Goal: Find specific page/section: Find specific page/section

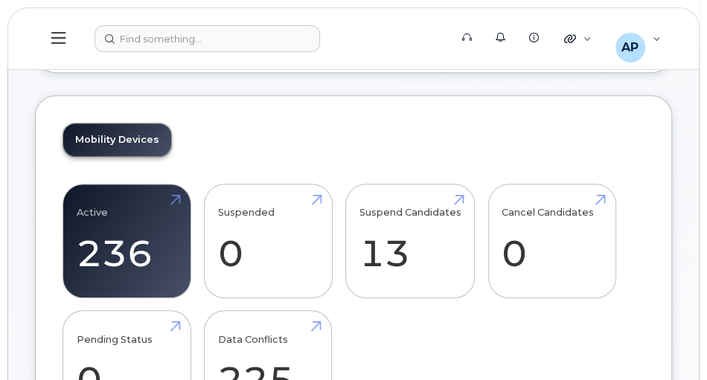
scroll to position [298, 0]
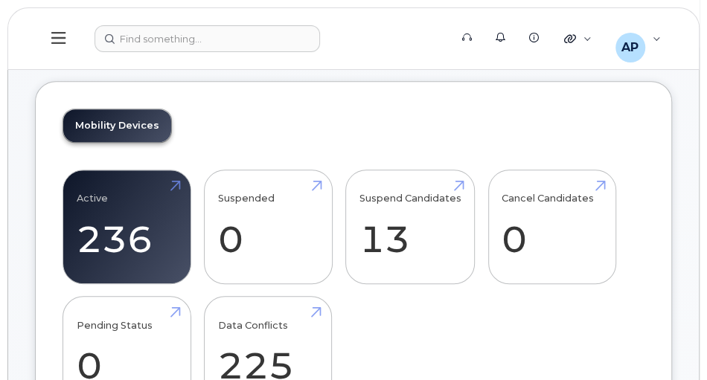
click at [575, 347] on div "Active 236 Suspended 0 Suspend Candidates 13 Cancel Candidates 0 Pending Status…" at bounding box center [353, 297] width 582 height 254
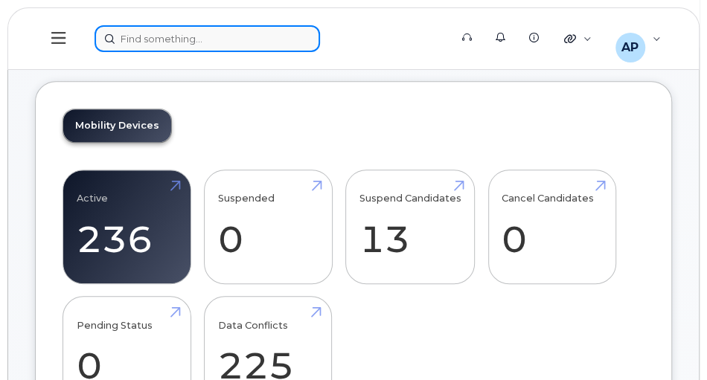
click at [213, 39] on div at bounding box center [266, 38] width 345 height 27
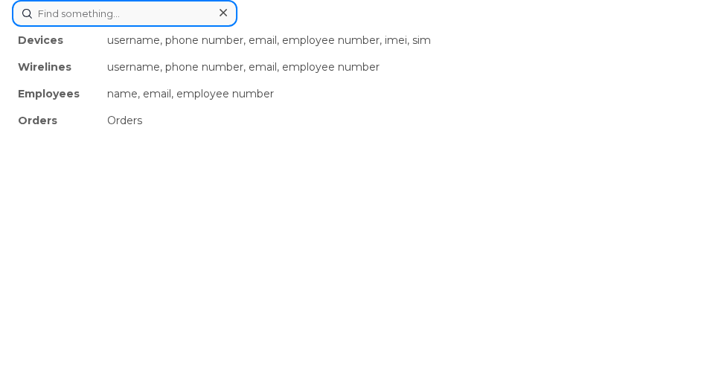
click at [155, 14] on input at bounding box center [124, 13] width 225 height 27
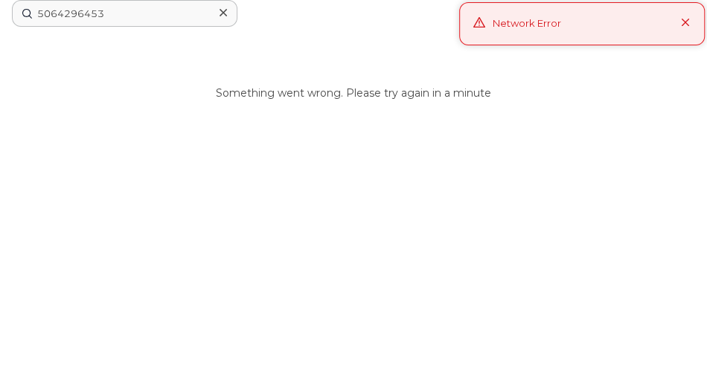
click at [684, 21] on icon at bounding box center [686, 24] width 10 height 10
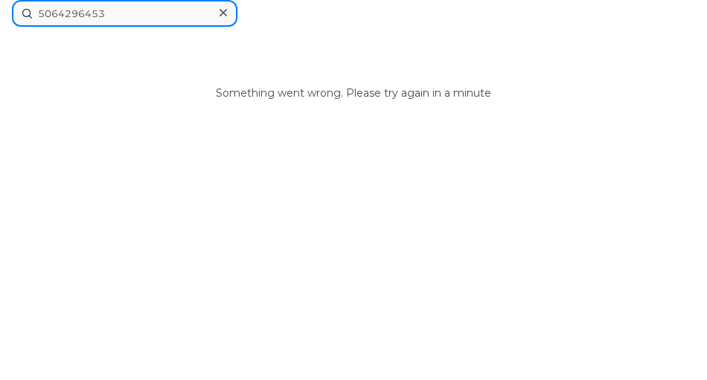
click at [120, 15] on input "5064296453" at bounding box center [124, 13] width 225 height 27
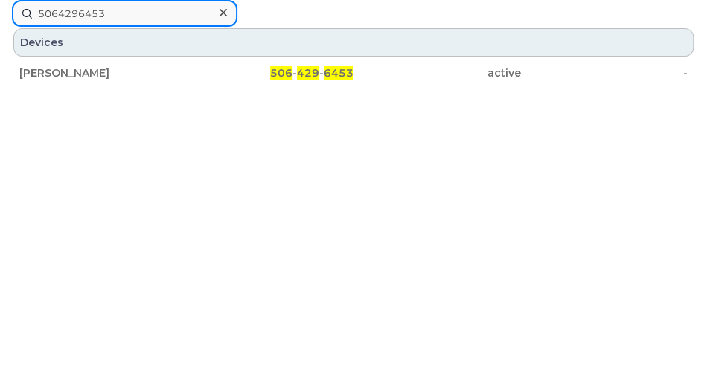
type input "5064296453"
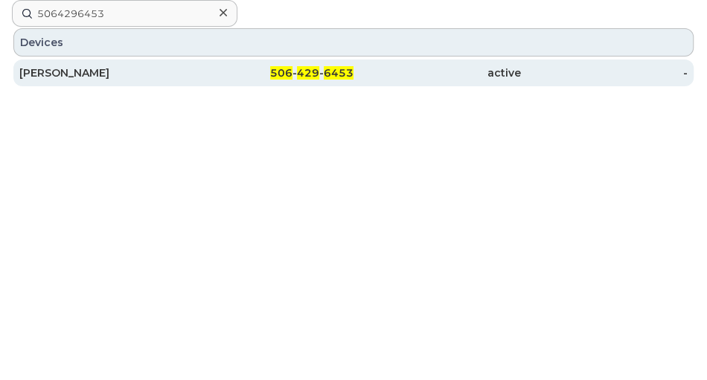
click at [338, 70] on span "6453" at bounding box center [339, 72] width 30 height 13
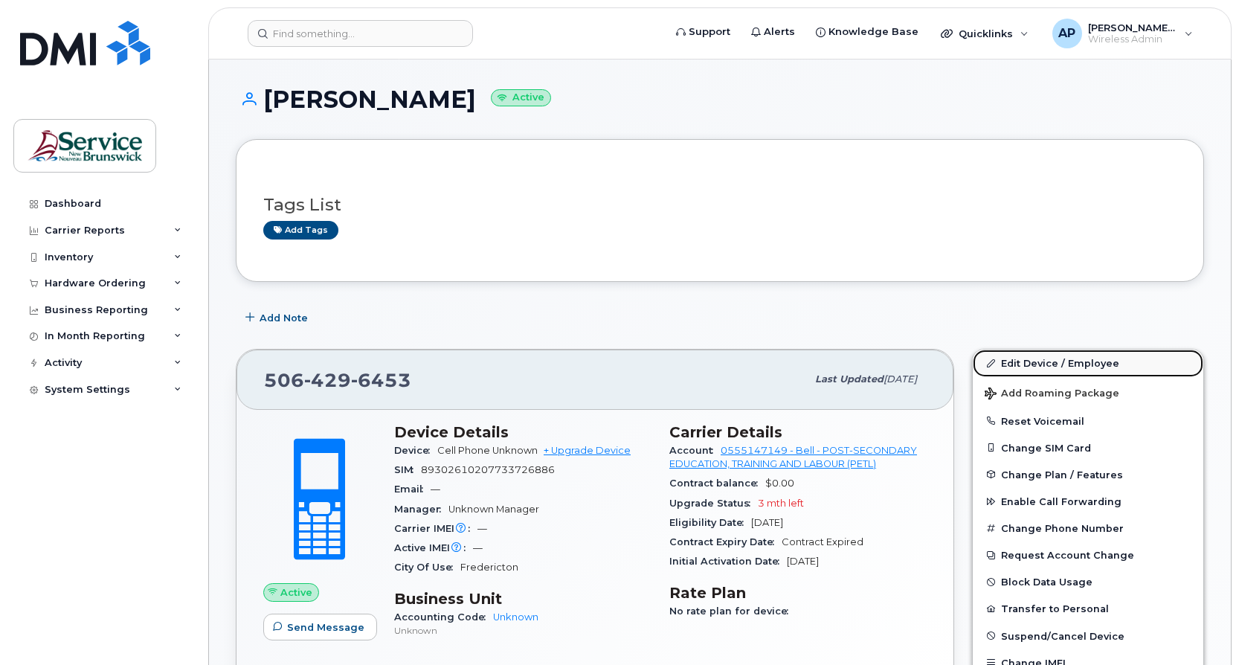
click at [1039, 361] on link "Edit Device / Employee" at bounding box center [1088, 363] width 231 height 27
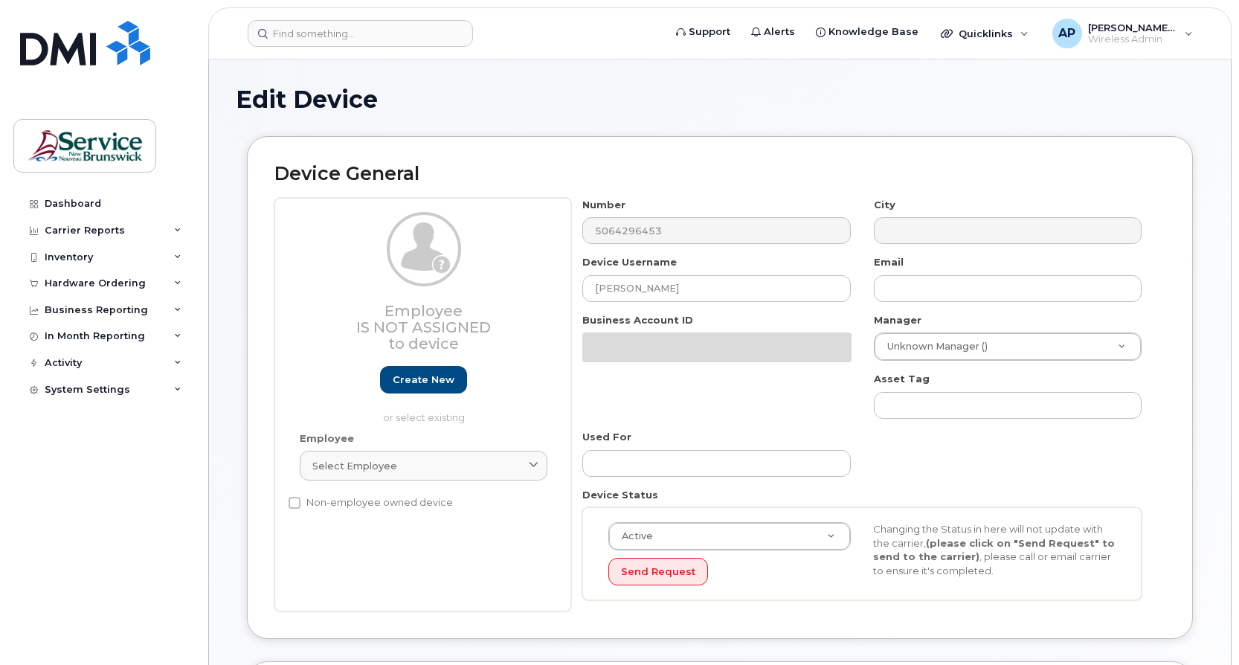
select select "34535599"
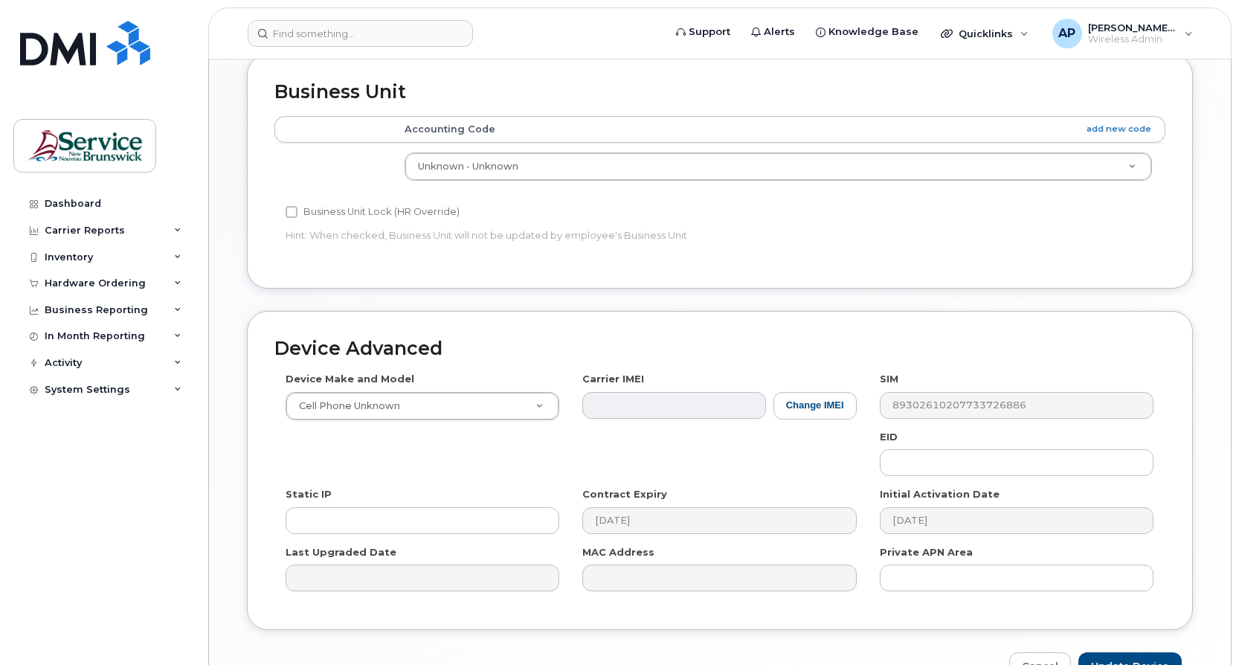
scroll to position [595, 0]
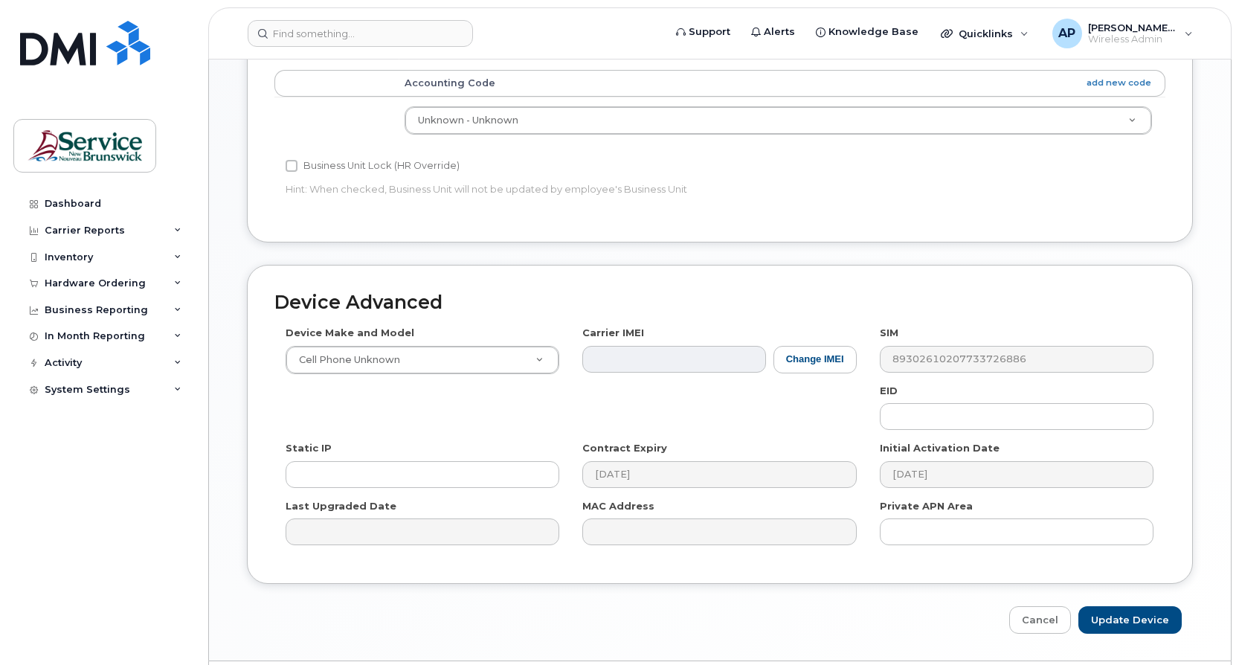
click at [658, 282] on div "Device Advanced Device Make and Model Cell Phone Unknown Android TCL 502 Watch …" at bounding box center [720, 425] width 946 height 320
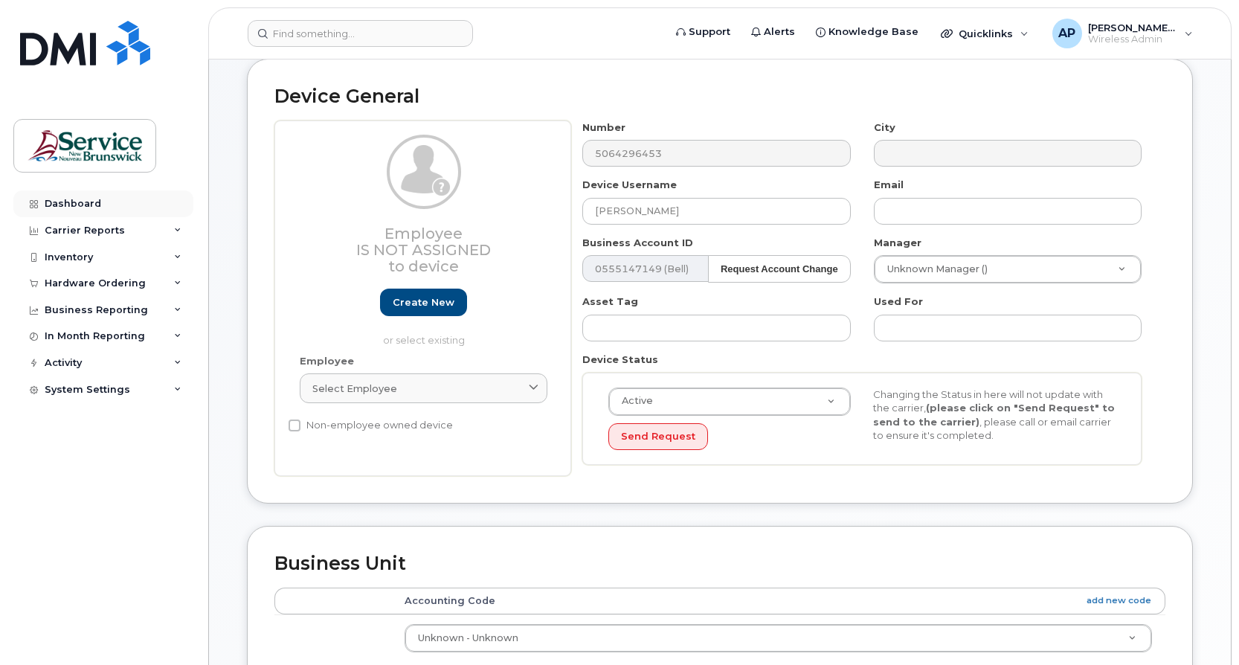
scroll to position [74, 0]
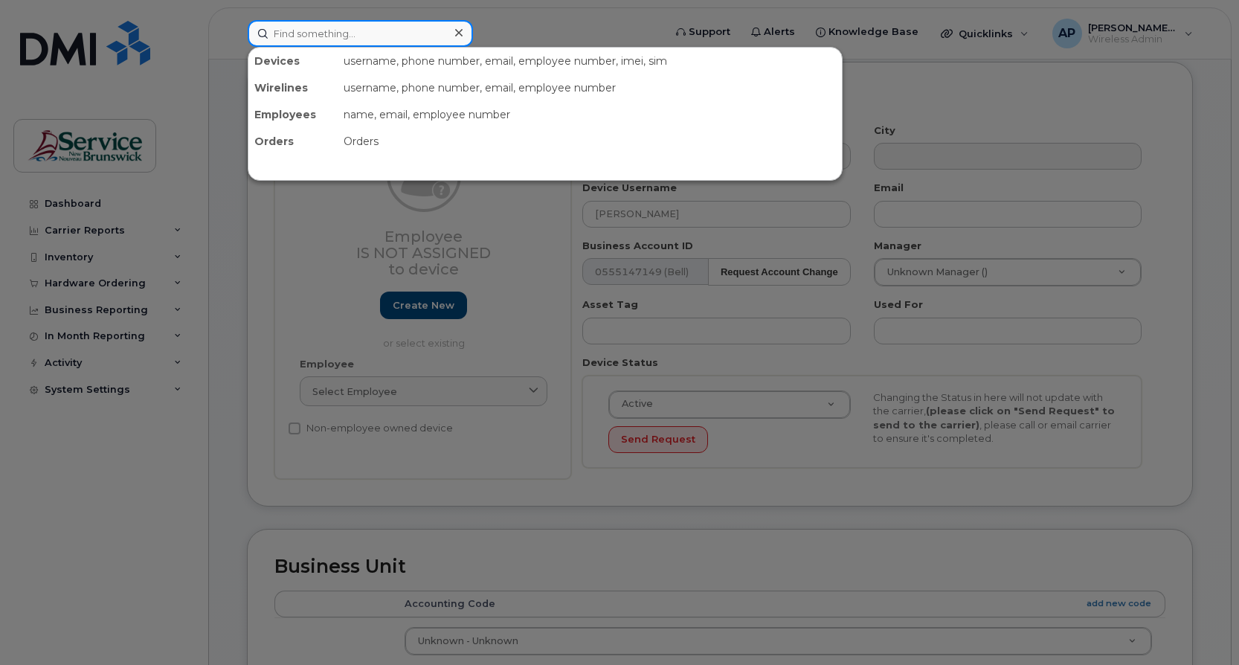
click at [364, 35] on input at bounding box center [360, 33] width 225 height 27
paste input "5063784594"
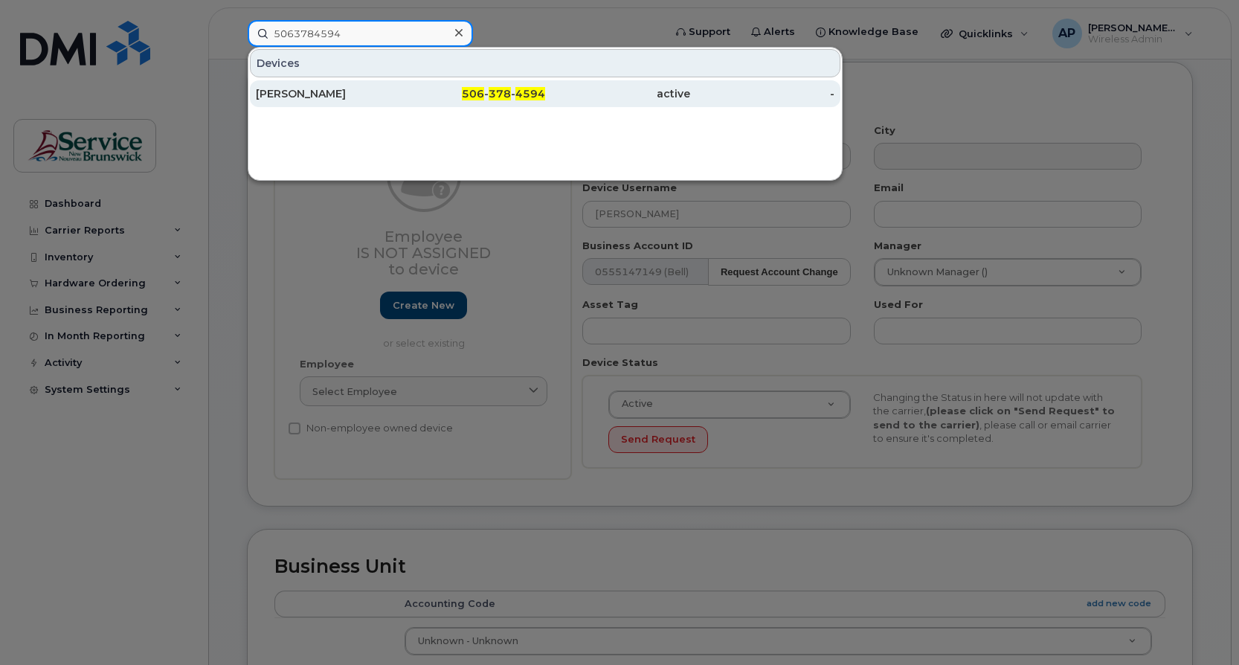
type input "5063784594"
click at [374, 93] on div "Nicole Ruel" at bounding box center [328, 93] width 145 height 15
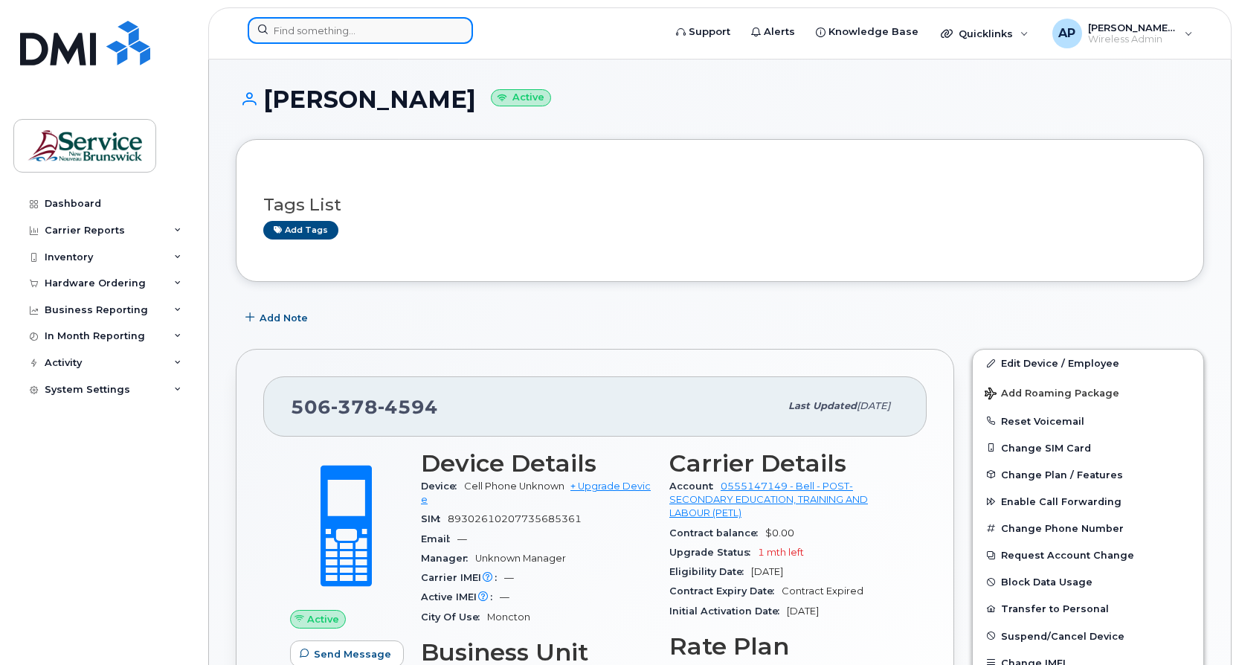
click at [353, 28] on input at bounding box center [360, 30] width 225 height 27
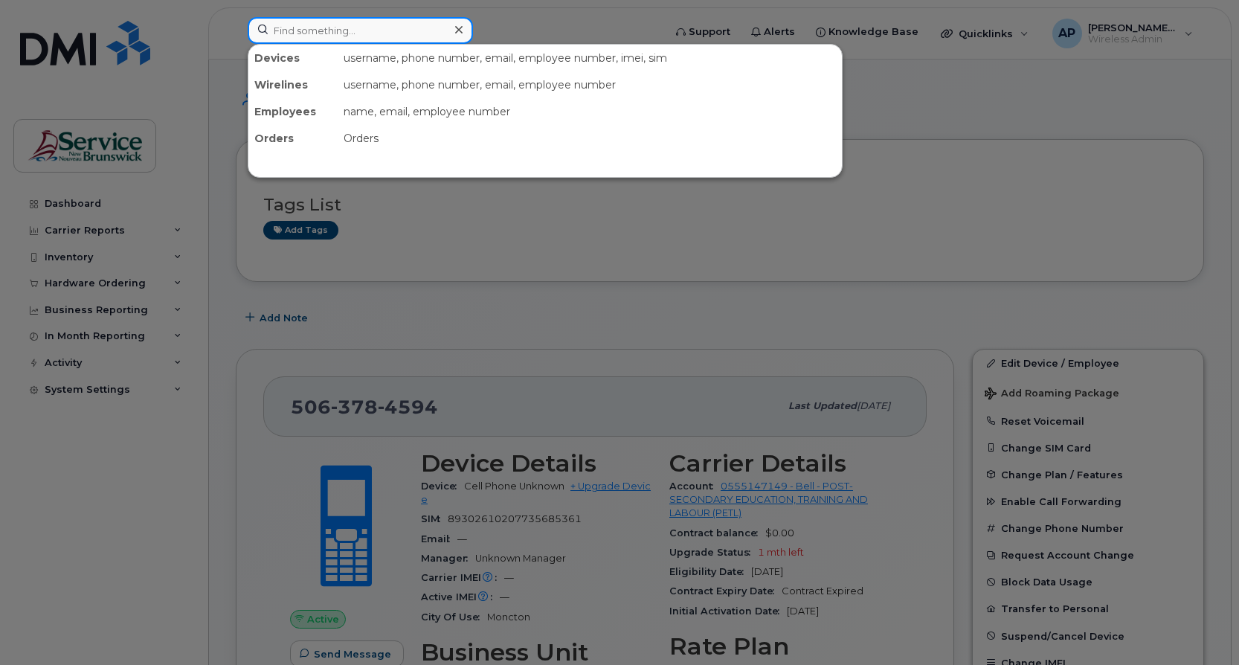
paste input "5068696710"
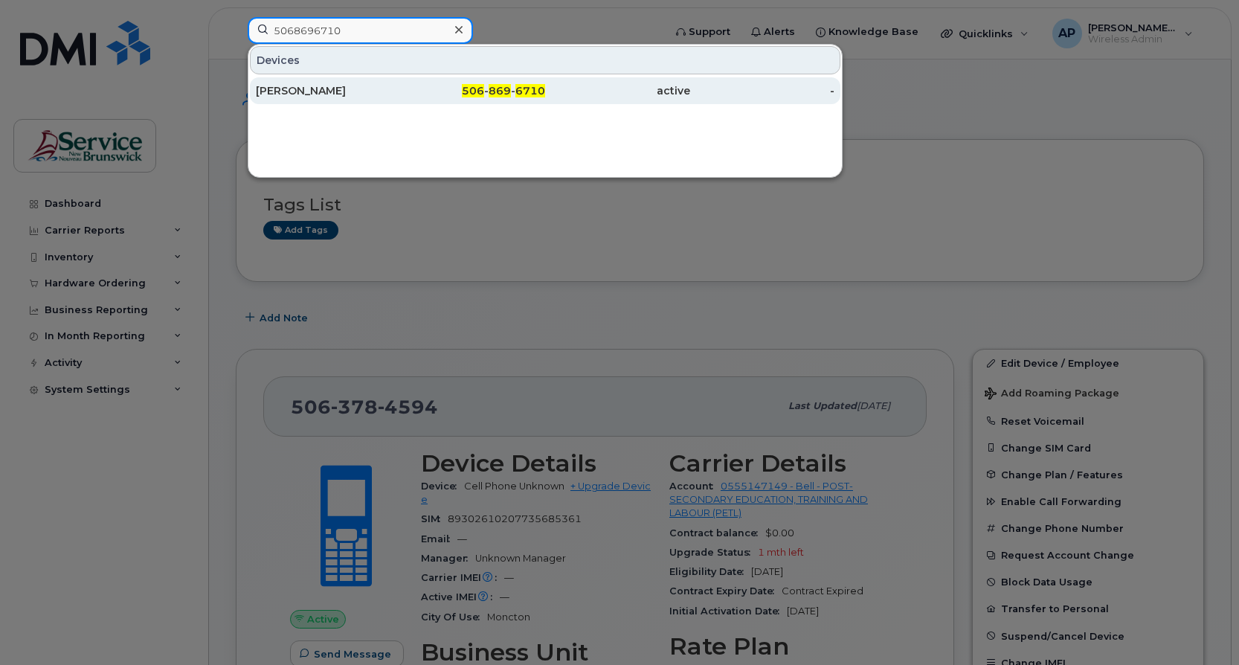
type input "5068696710"
click at [353, 90] on div "Natalie Melanson Houlahan" at bounding box center [328, 90] width 145 height 15
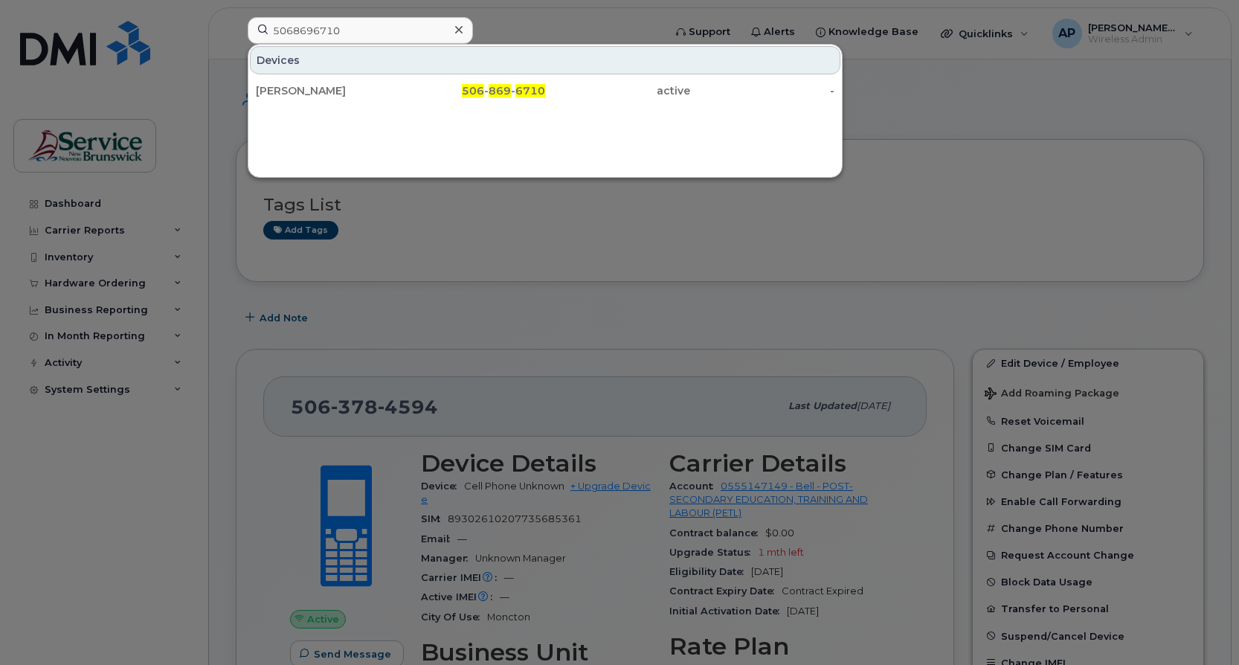
click at [586, 280] on div at bounding box center [619, 332] width 1239 height 665
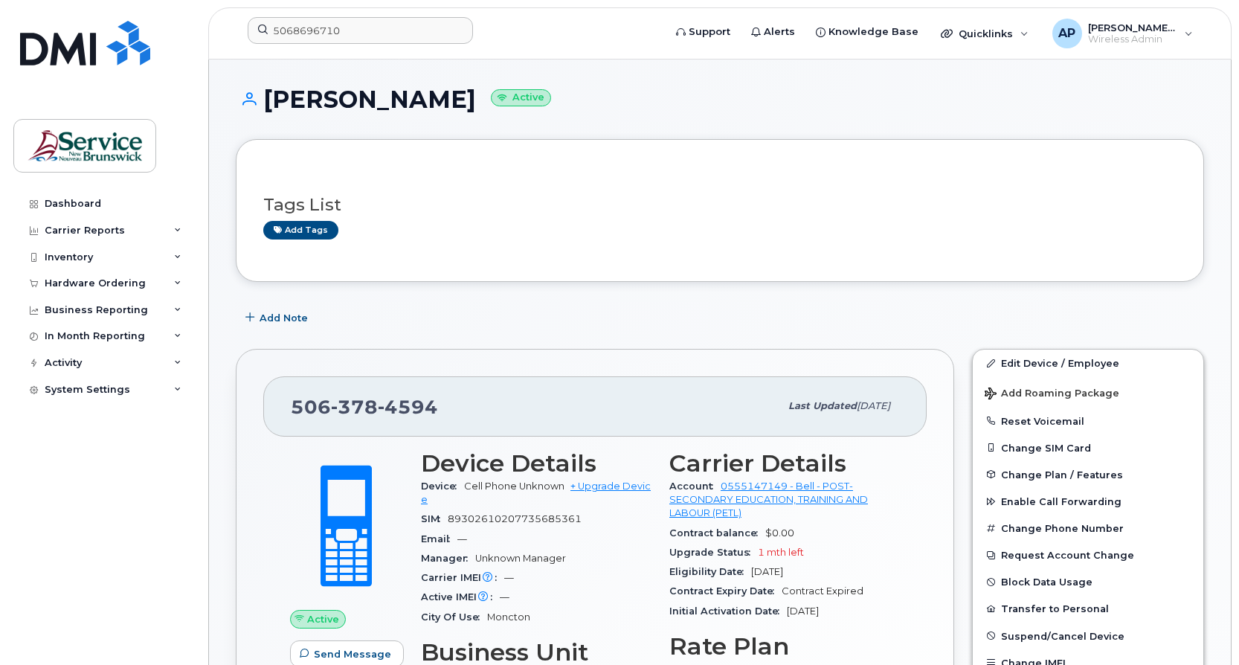
click at [728, 320] on div "Add Note" at bounding box center [720, 317] width 969 height 27
click at [478, 312] on div "Add Note" at bounding box center [720, 317] width 969 height 27
click at [614, 311] on div "Add Note" at bounding box center [720, 317] width 969 height 27
click at [916, 605] on div "Active Send Message 930.48 MB  used 0.00 Bytes  included this month Device Deta…" at bounding box center [595, 626] width 664 height 379
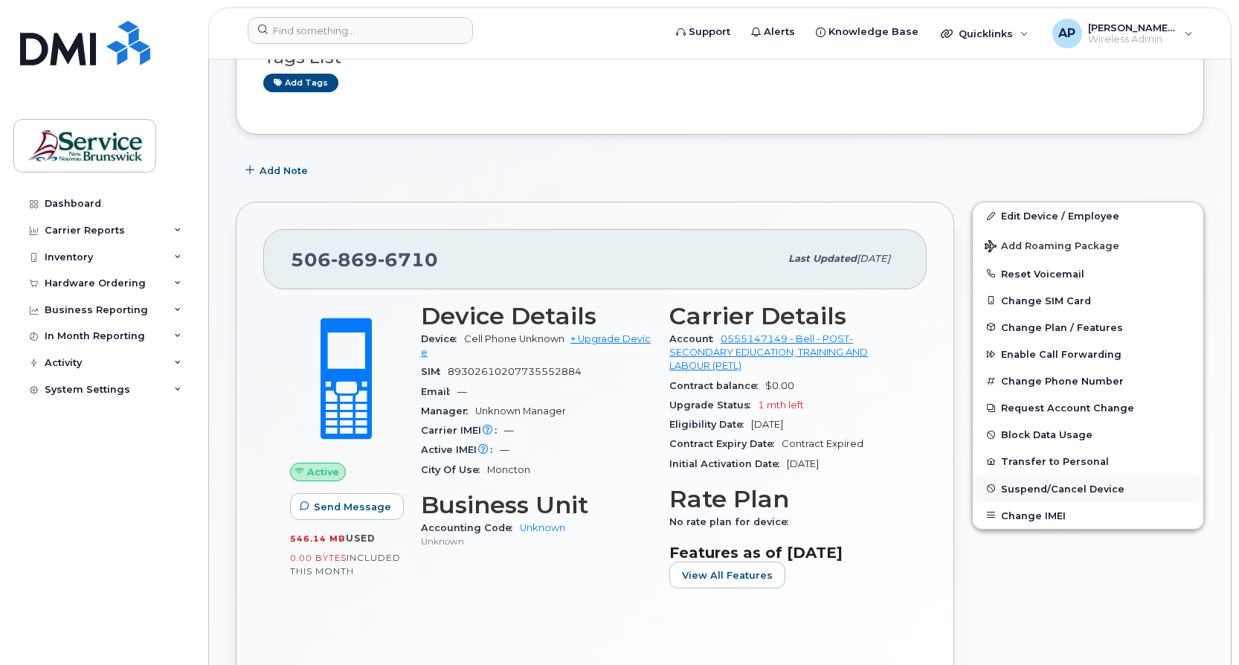
scroll to position [149, 0]
